Goal: Transaction & Acquisition: Purchase product/service

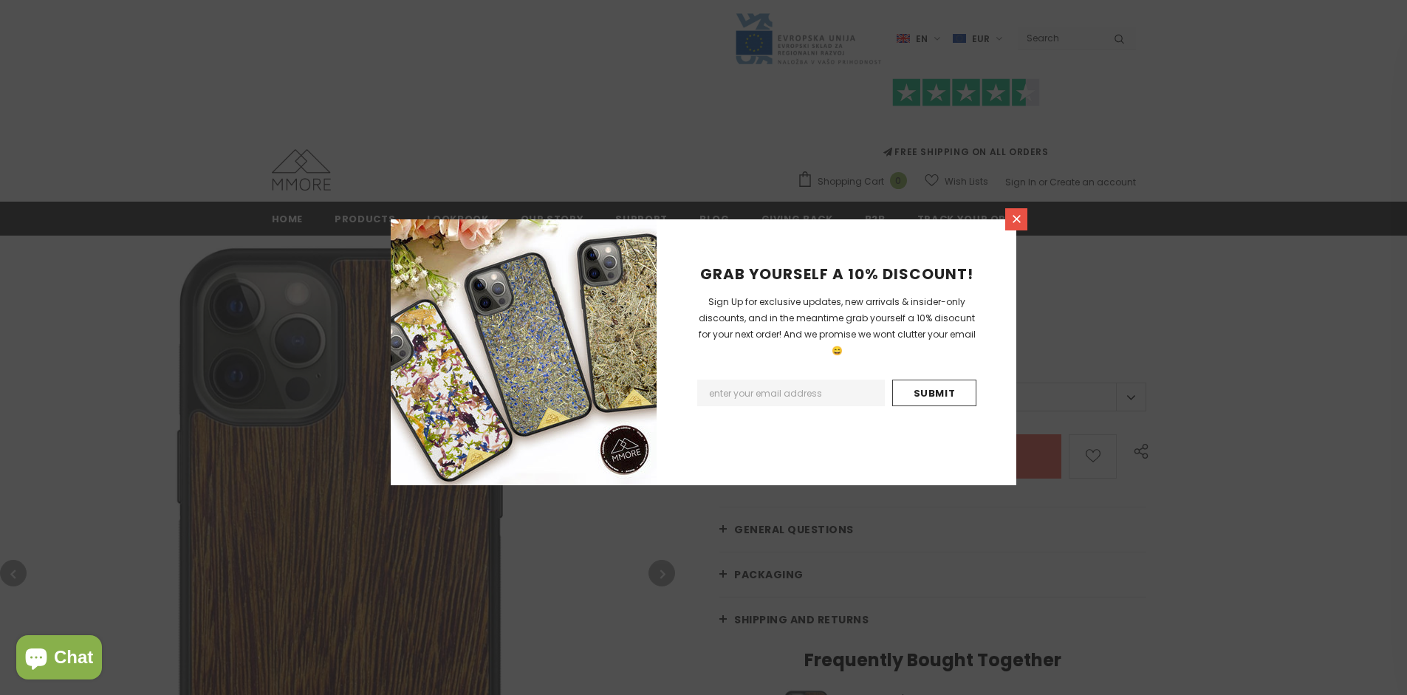
click at [1017, 219] on icon at bounding box center [1017, 219] width 8 height 8
